Goal: Information Seeking & Learning: Understand process/instructions

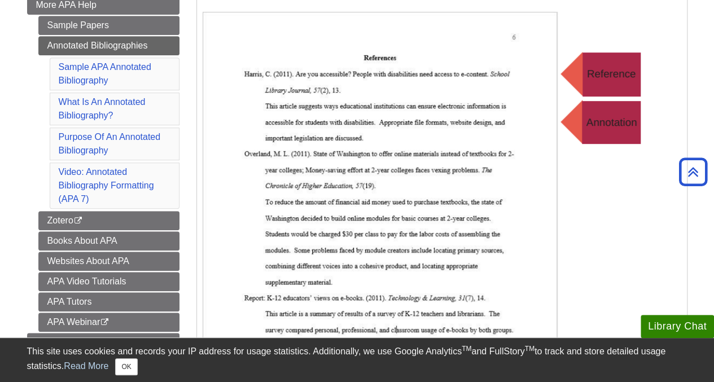
scroll to position [255, 0]
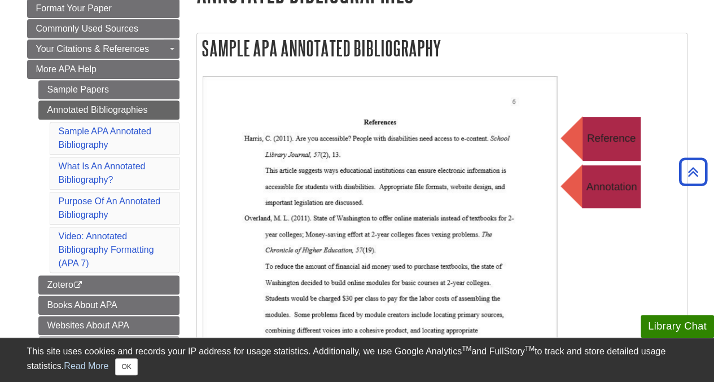
scroll to position [186, 0]
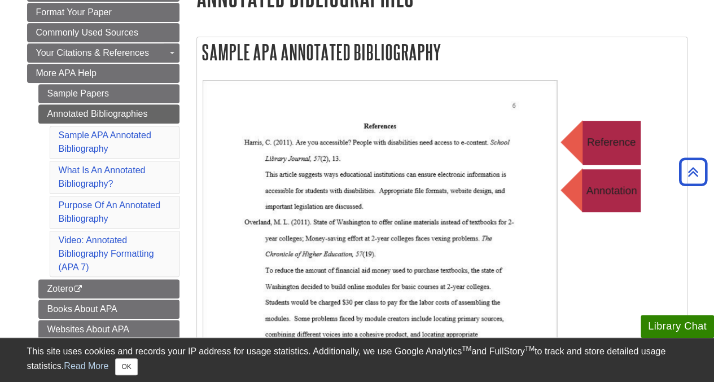
click at [598, 200] on img at bounding box center [429, 306] width 452 height 452
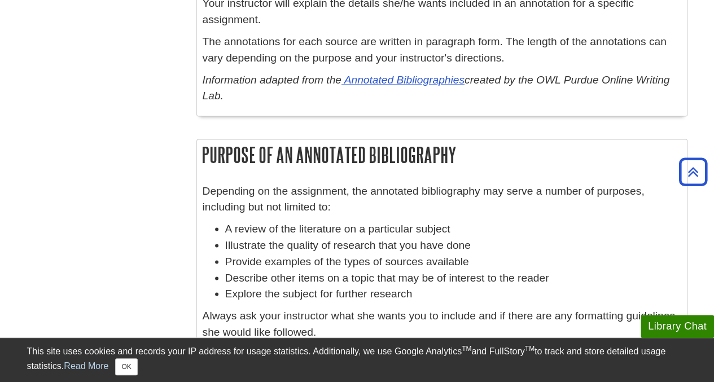
scroll to position [918, 0]
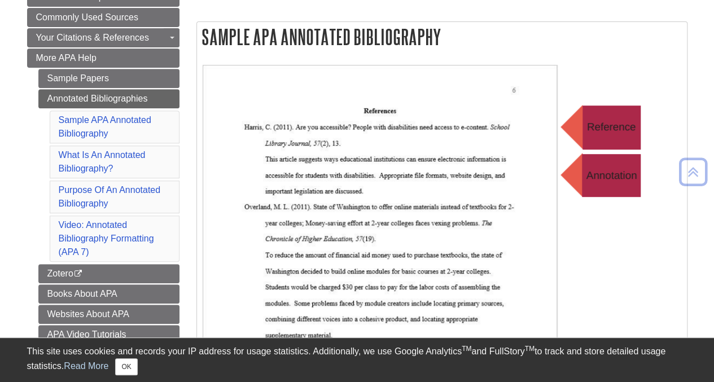
scroll to position [202, 0]
